Goal: Task Accomplishment & Management: Use online tool/utility

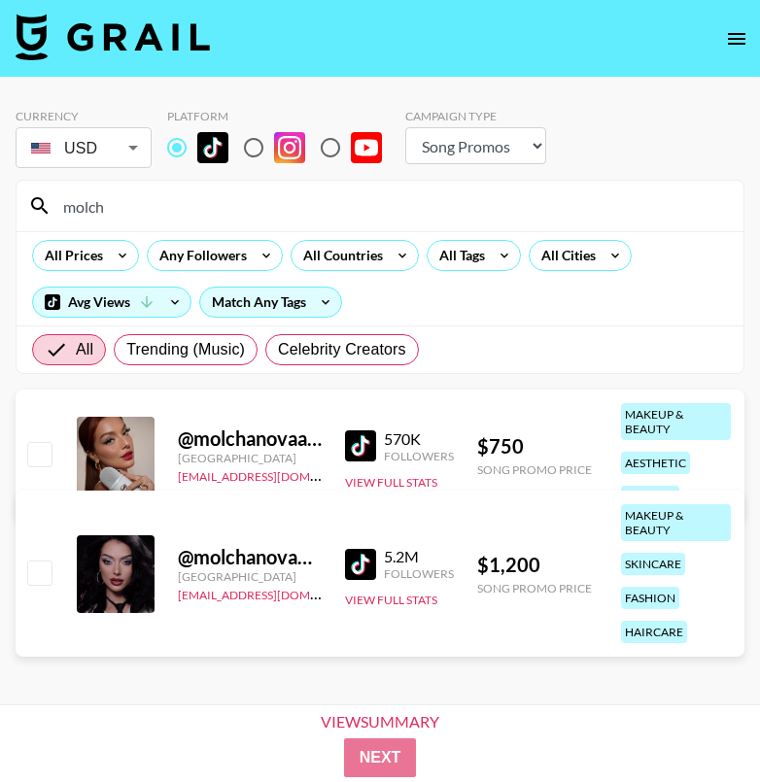
select select "Song"
click at [257, 212] on input "molch" at bounding box center [391, 205] width 680 height 31
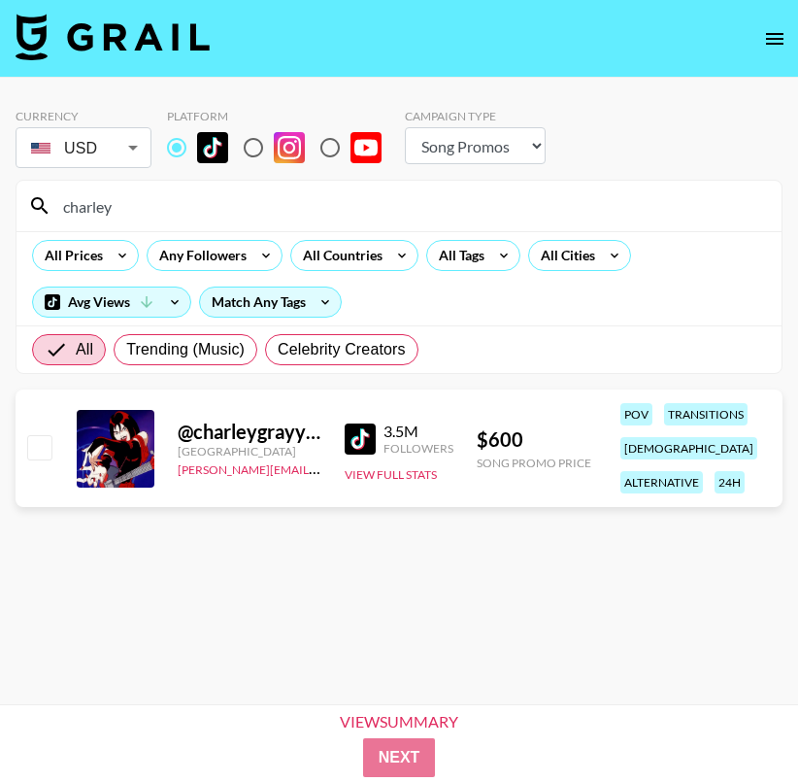
click at [367, 203] on input "charley" at bounding box center [410, 205] width 719 height 31
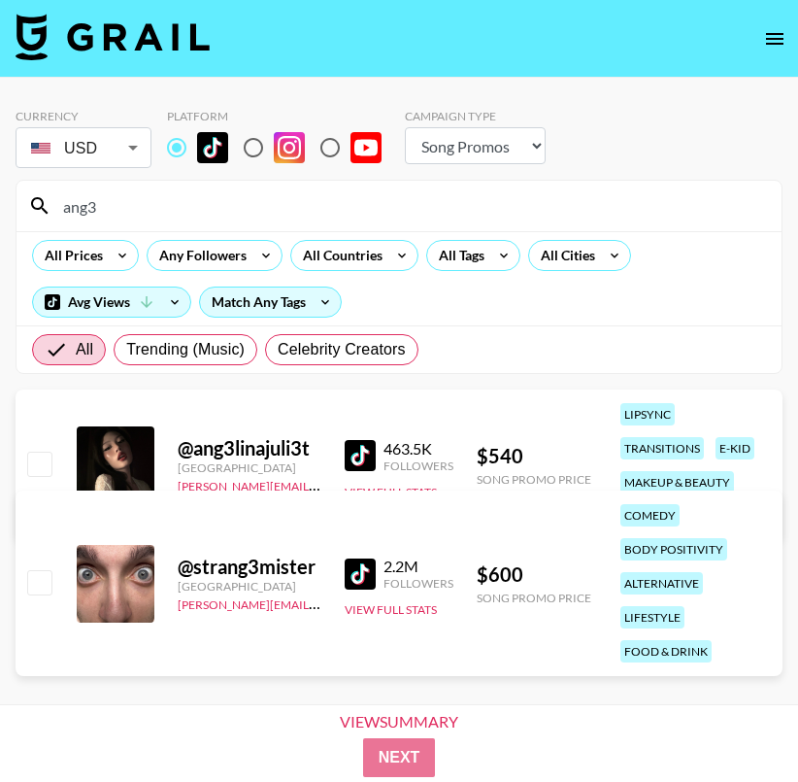
click at [179, 215] on input "ang3" at bounding box center [410, 205] width 719 height 31
paste input "emmycombss"
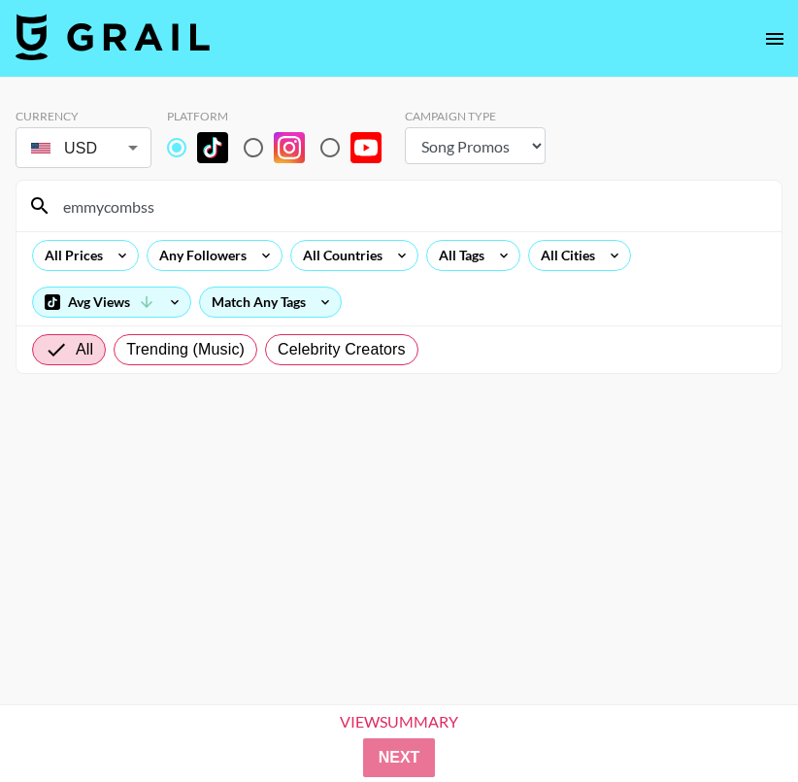
click at [151, 216] on input "emmycombss" at bounding box center [410, 205] width 719 height 31
paste input "charleygrayyyy: TikTok - Regular Post - Base Rate"
drag, startPoint x: 429, startPoint y: 210, endPoint x: 166, endPoint y: 208, distance: 263.3
click at [166, 208] on input "charleygrayyyy: TikTok - Regular Post - Base Rate" at bounding box center [410, 205] width 719 height 31
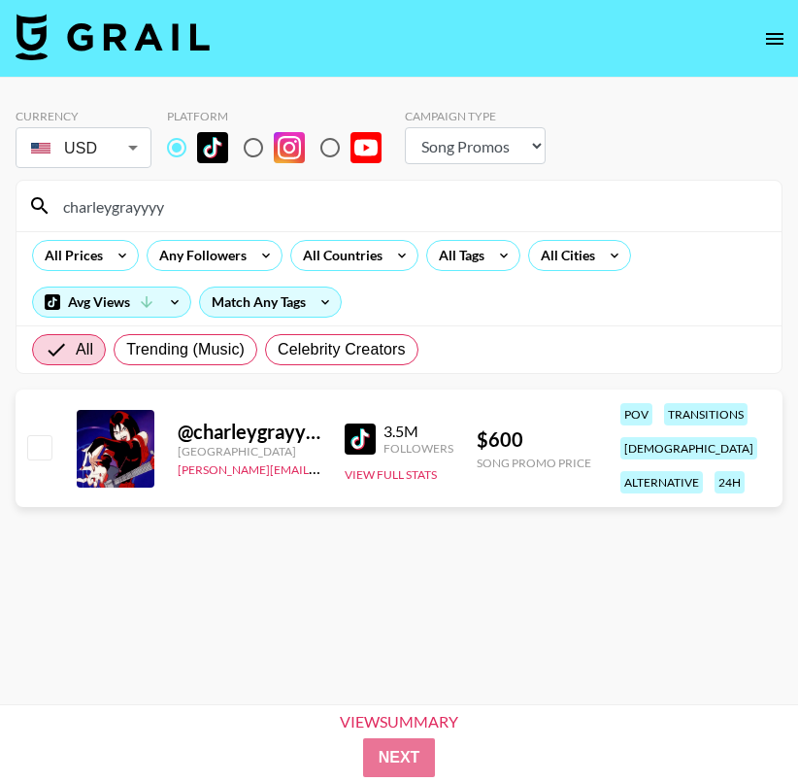
click at [306, 207] on input "charleygrayyyy" at bounding box center [410, 205] width 719 height 31
paste input "itzjustbelmua"
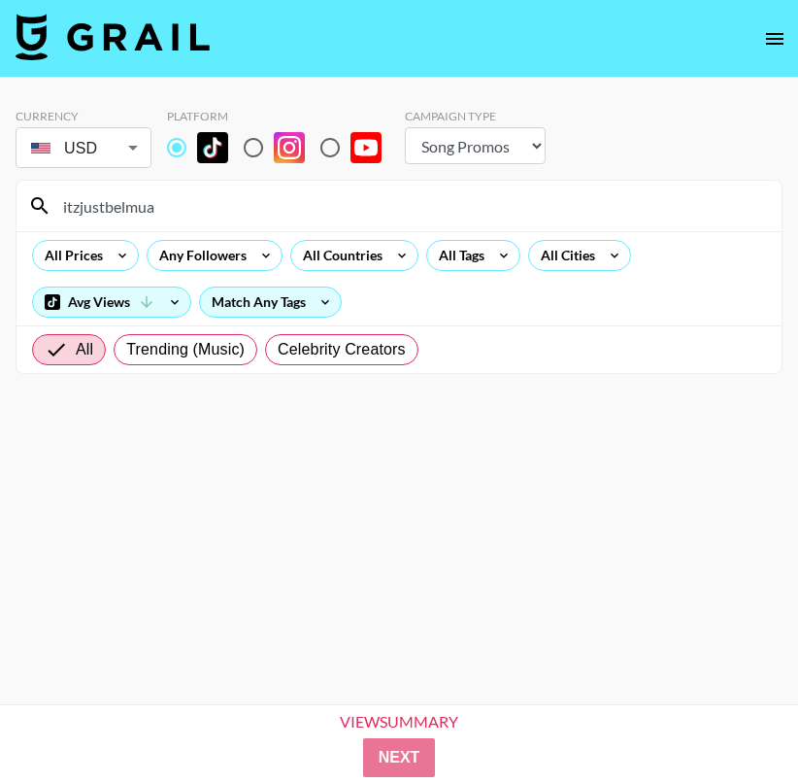
type input "itzjustbelmua"
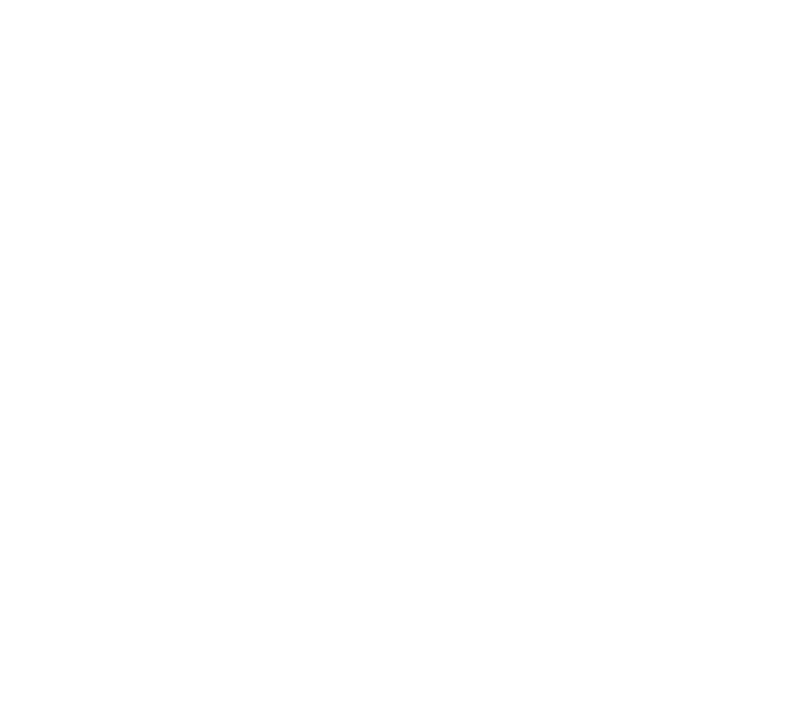
select select "Song"
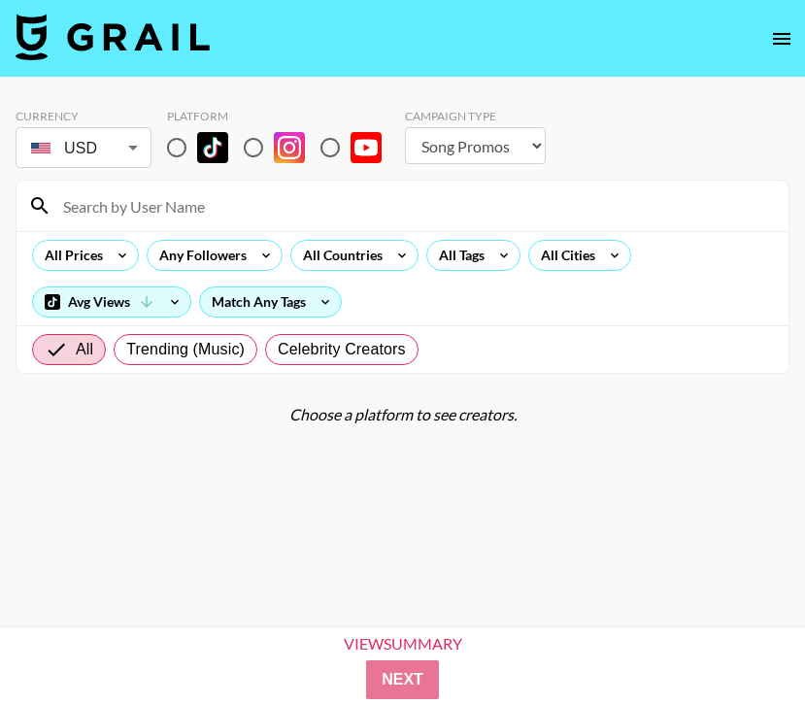
click at [361, 195] on input at bounding box center [414, 205] width 726 height 31
click at [304, 203] on input at bounding box center [414, 205] width 726 height 31
paste input "ang3linajuli3t"
type input "ang3linajuli"
click at [180, 145] on input "radio" at bounding box center [176, 147] width 41 height 41
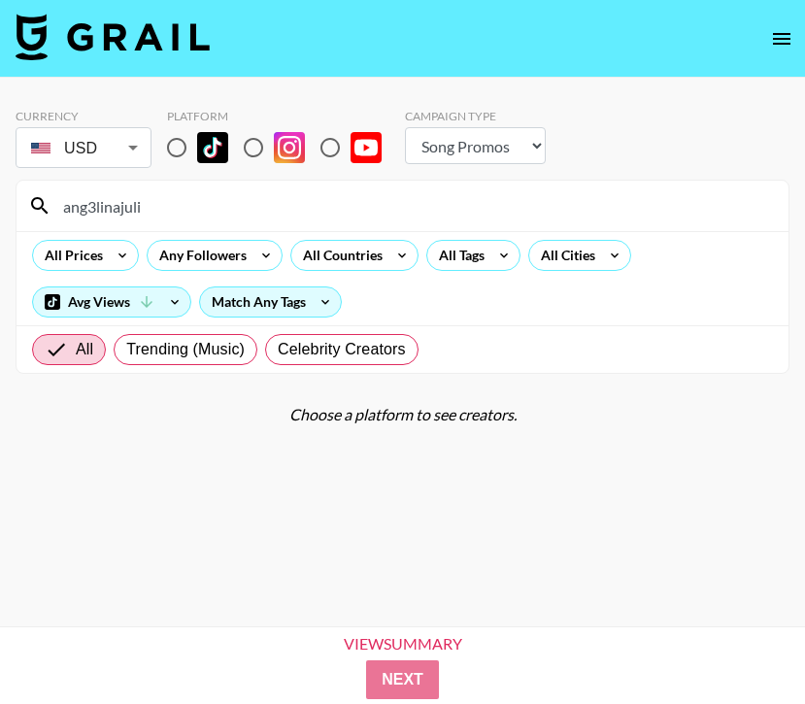
radio input "true"
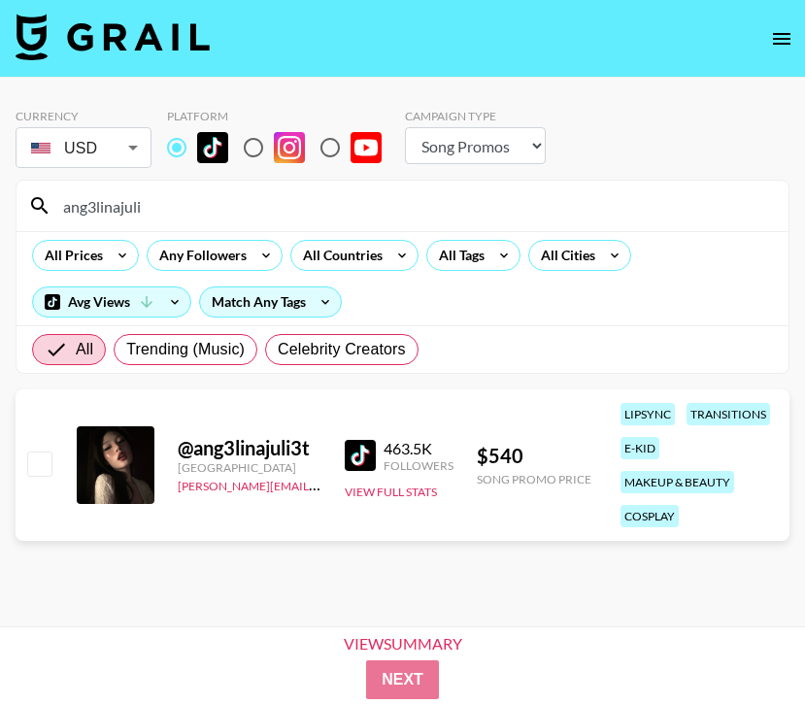
click at [233, 202] on input "ang3linajuli" at bounding box center [414, 205] width 726 height 31
click at [289, 197] on input "ang3linajuli" at bounding box center [414, 205] width 726 height 31
paste input "astasia_shnabel"
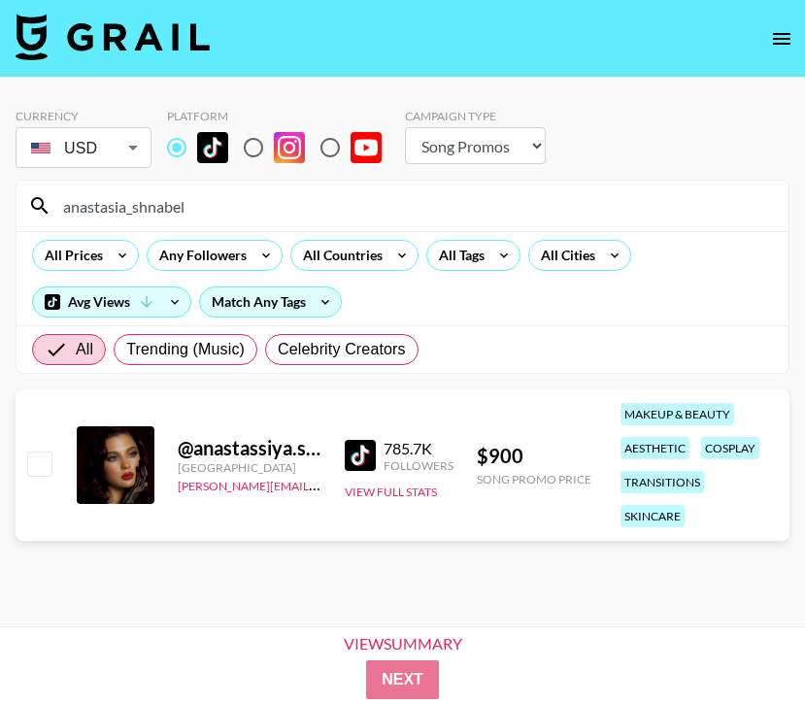
type input "anastasia_shnabel"
click at [367, 461] on img at bounding box center [360, 455] width 31 height 31
